Goal: Find specific page/section: Find specific page/section

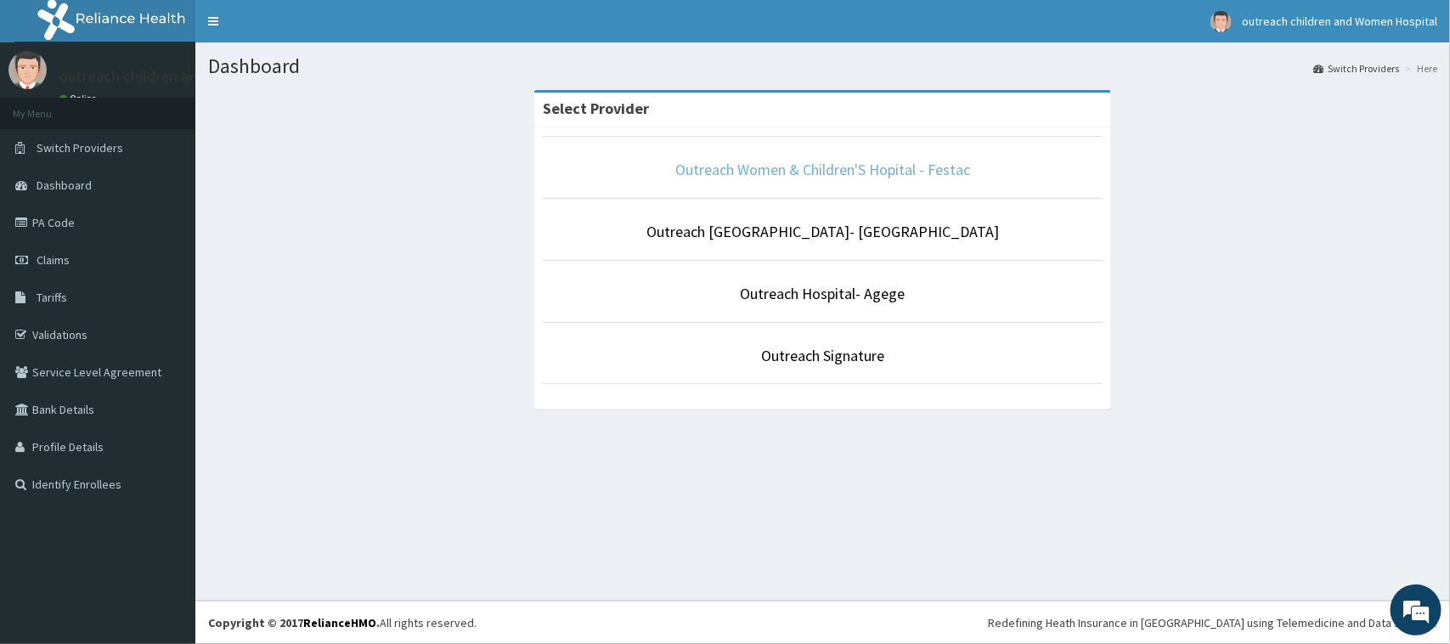
click at [922, 166] on link "Outreach Women & Children'S Hopital - Festac" at bounding box center [822, 170] width 295 height 20
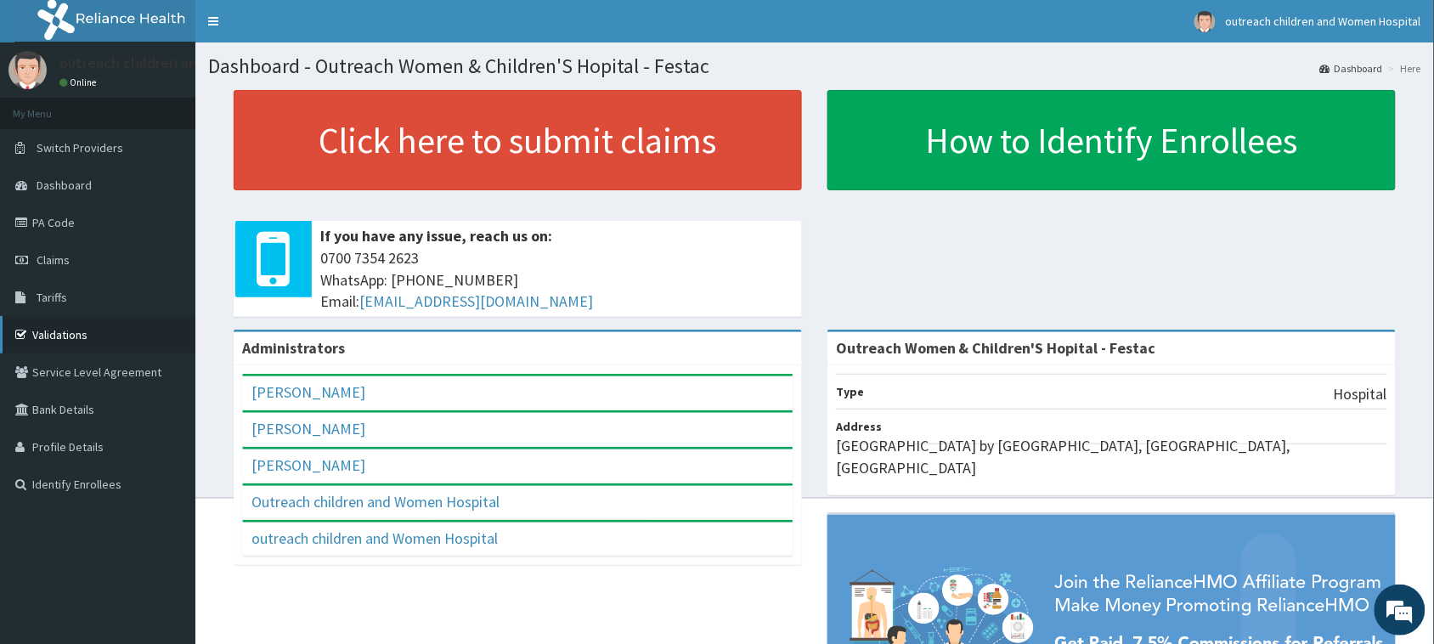
click at [82, 336] on link "Validations" at bounding box center [97, 334] width 195 height 37
